Goal: Use online tool/utility

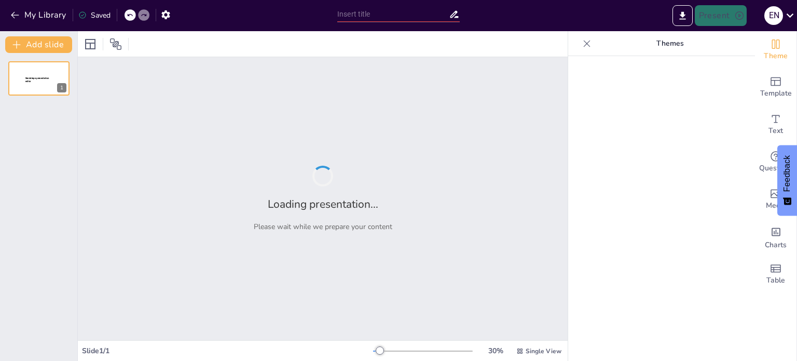
type input "New Sendsteps"
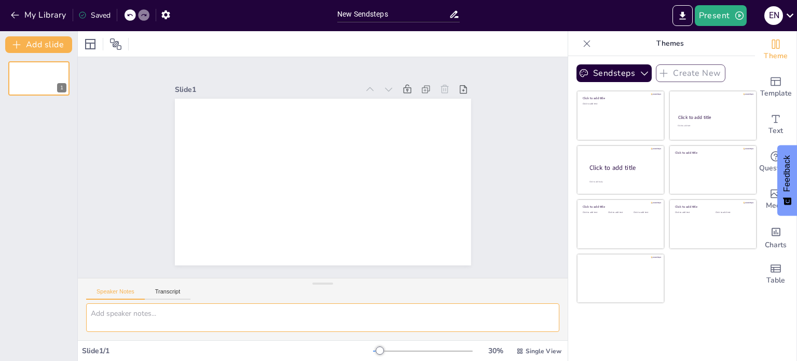
click at [137, 319] on textarea at bounding box center [322, 317] width 473 height 29
click at [15, 12] on icon "button" at bounding box center [15, 15] width 10 height 10
